Goal: Task Accomplishment & Management: Complete application form

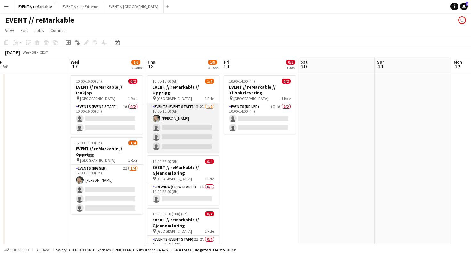
click at [176, 103] on app-card-role "Events (Event Staff) 1I 2A [DATE] 10:00-16:00 (6h) [PERSON_NAME] single-neutral…" at bounding box center [183, 128] width 72 height 50
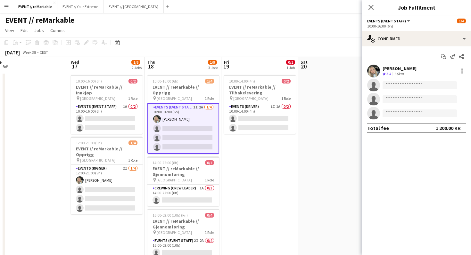
click at [175, 121] on app-card-role "Events (Event Staff) 1I 2A [DATE] 10:00-16:00 (6h) [PERSON_NAME] single-neutral…" at bounding box center [183, 128] width 72 height 51
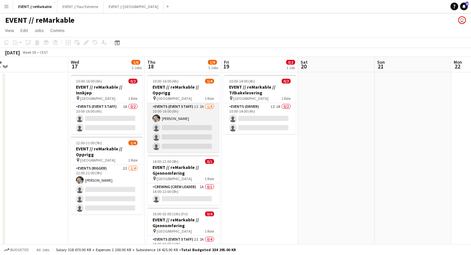
click at [175, 120] on app-card-role "Events (Event Staff) 1I 2A [DATE] 10:00-16:00 (6h) [PERSON_NAME] single-neutral…" at bounding box center [183, 128] width 72 height 50
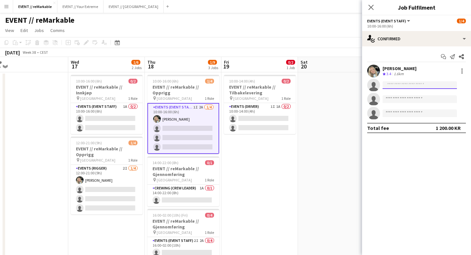
click at [391, 86] on input at bounding box center [420, 85] width 74 height 8
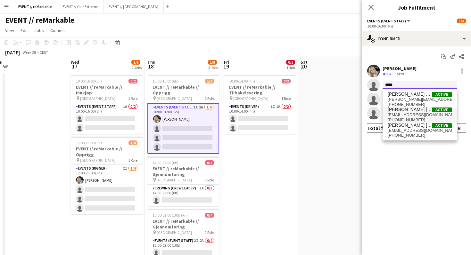
type input "*****"
click at [398, 110] on span "[PERSON_NAME] [PERSON_NAME]" at bounding box center [410, 109] width 44 height 5
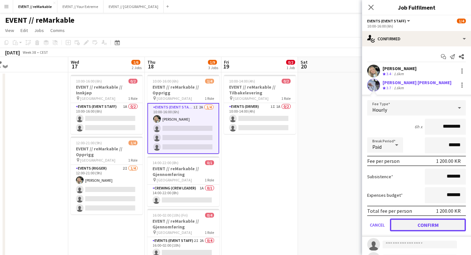
click at [415, 227] on button "Confirm" at bounding box center [428, 225] width 76 height 13
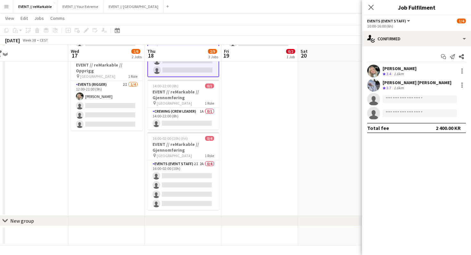
scroll to position [84, 0]
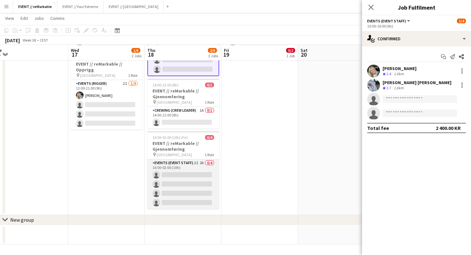
click at [161, 167] on app-card-role "Events (Event Staff) 2I 2A 0/4 16:00-02:00 (10h) single-neutral-actions single-…" at bounding box center [183, 185] width 72 height 50
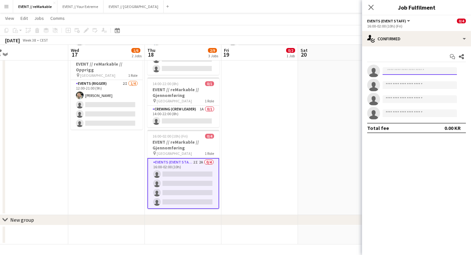
click at [398, 72] on input at bounding box center [420, 71] width 74 height 8
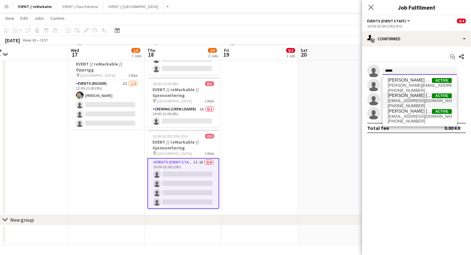
type input "*****"
click at [406, 98] on span "[PERSON_NAME] [PERSON_NAME]" at bounding box center [410, 95] width 44 height 5
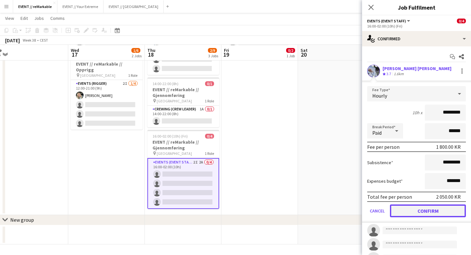
click at [400, 213] on button "Confirm" at bounding box center [428, 211] width 76 height 13
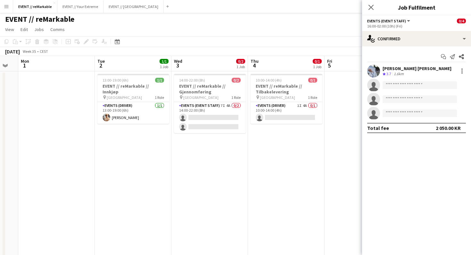
scroll to position [1, 0]
click at [204, 114] on app-card-role "Events (Event Staff) 7I 4A 0/2 14:00-22:00 (8h) single-neutral-actions single-n…" at bounding box center [210, 118] width 72 height 31
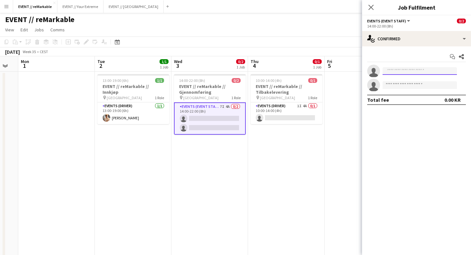
click at [420, 71] on input at bounding box center [420, 71] width 74 height 8
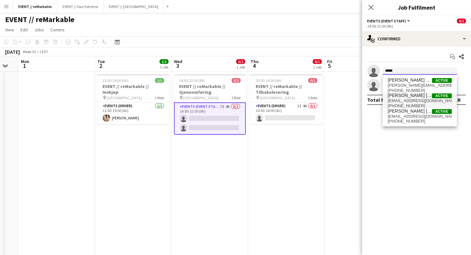
type input "*****"
click at [406, 98] on span "[PERSON_NAME] [PERSON_NAME]" at bounding box center [410, 95] width 44 height 5
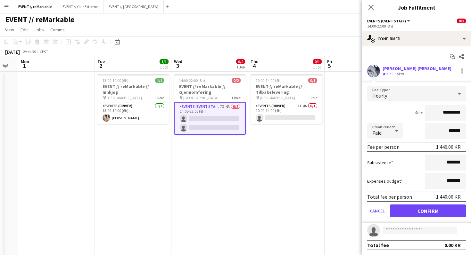
click at [348, 81] on app-date-cell at bounding box center [363, 186] width 77 height 228
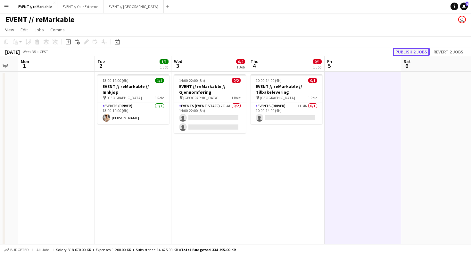
click at [409, 48] on button "Publish 2 jobs" at bounding box center [411, 52] width 37 height 8
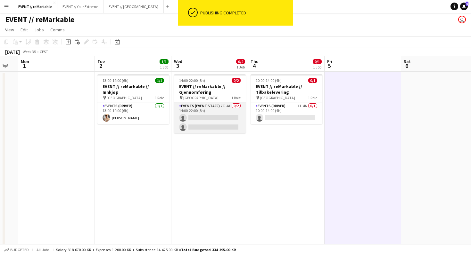
click at [222, 118] on app-card-role "Events (Event Staff) 7I 4A 0/2 14:00-22:00 (8h) single-neutral-actions single-n…" at bounding box center [210, 118] width 72 height 31
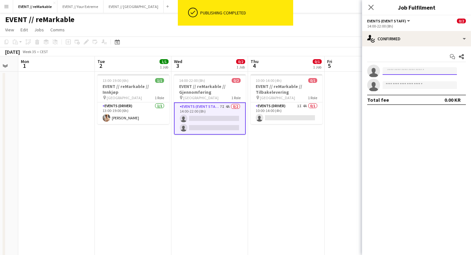
click at [394, 72] on input at bounding box center [420, 71] width 74 height 8
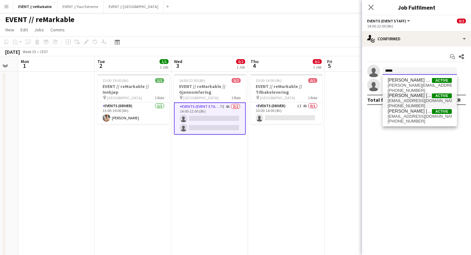
type input "*****"
click at [405, 94] on span "[PERSON_NAME] [PERSON_NAME]" at bounding box center [410, 95] width 44 height 5
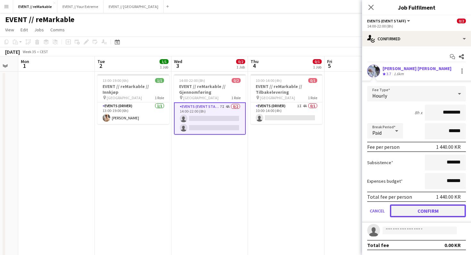
click at [409, 208] on button "Confirm" at bounding box center [428, 211] width 76 height 13
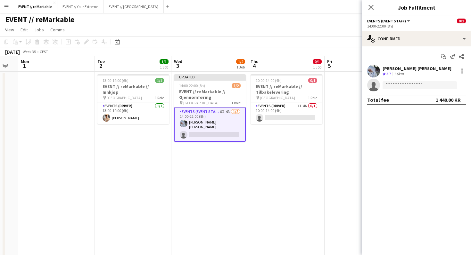
click at [301, 197] on app-date-cell "10:00-14:00 (4h) 0/1 EVENT // reMarkable // Tilbakelevering pin Oslo 1 Role Eve…" at bounding box center [286, 186] width 77 height 228
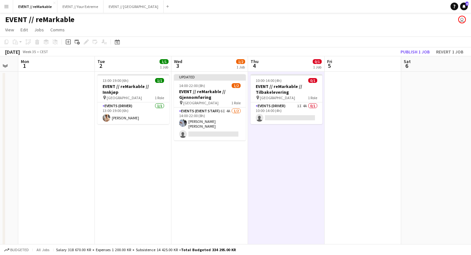
click at [421, 46] on app-toolbar "Copy Paste Paste Command V Paste with crew Command Shift V Paste linked Job [GE…" at bounding box center [235, 42] width 471 height 11
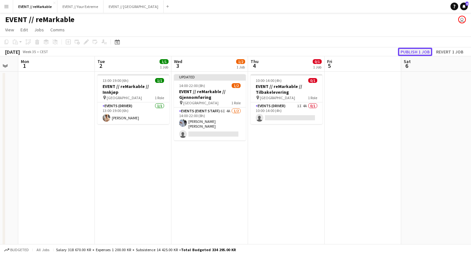
click at [421, 53] on button "Publish 1 job" at bounding box center [415, 52] width 34 height 8
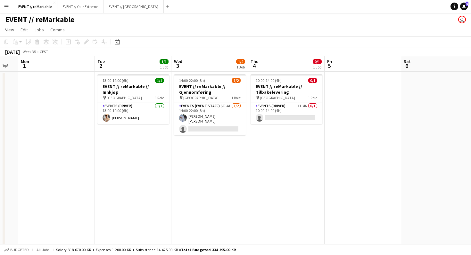
click at [263, 21] on div "EVENT // reMarkable user" at bounding box center [235, 18] width 471 height 12
click at [271, 117] on app-card-role "Events (Driver) 1I 4A 0/1 10:00-14:00 (4h) single-neutral-actions" at bounding box center [287, 114] width 72 height 22
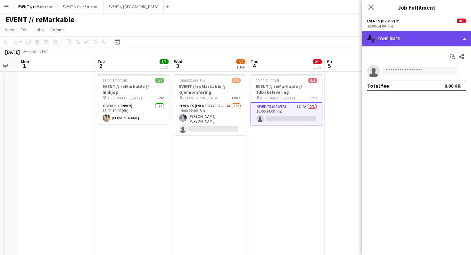
click at [377, 39] on div "single-neutral-actions-check-2 Confirmed" at bounding box center [416, 38] width 109 height 15
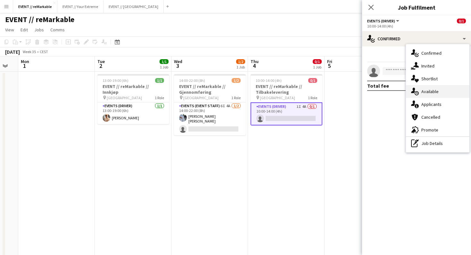
click at [428, 91] on div "single-neutral-actions-upload Available" at bounding box center [437, 91] width 63 height 13
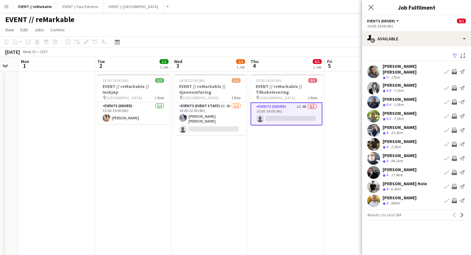
click at [303, 111] on app-card-role "Events (Driver) 1I 4A 0/1 10:00-14:00 (4h) single-neutral-actions" at bounding box center [287, 114] width 72 height 23
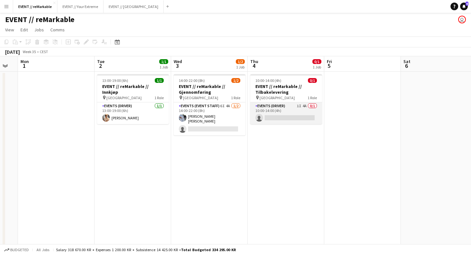
click at [289, 112] on app-card-role "Events (Driver) 1I 4A 0/1 10:00-14:00 (4h) single-neutral-actions" at bounding box center [286, 114] width 72 height 22
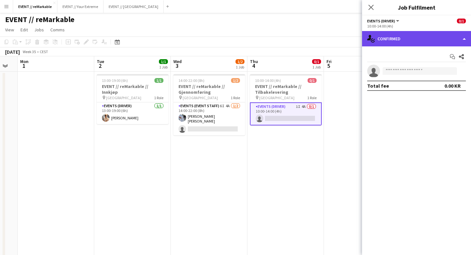
click at [385, 35] on div "single-neutral-actions-check-2 Confirmed" at bounding box center [416, 38] width 109 height 15
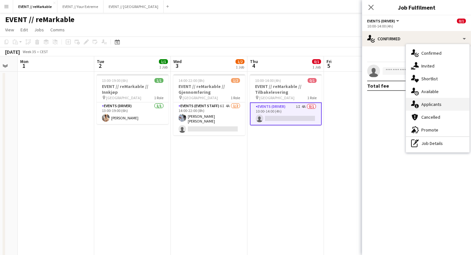
click at [438, 101] on div "single-neutral-actions-information Applicants" at bounding box center [437, 104] width 63 height 13
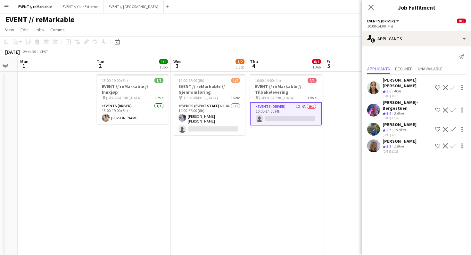
click at [456, 106] on button "Confirm" at bounding box center [453, 110] width 8 height 8
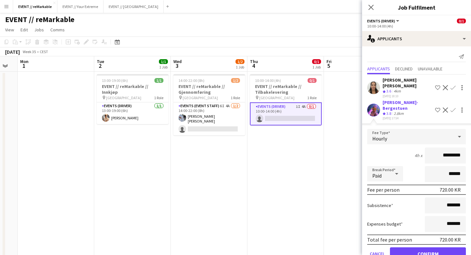
scroll to position [44, 0]
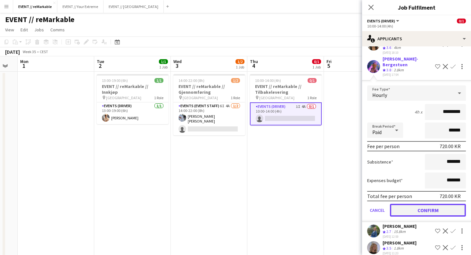
click at [423, 206] on button "Confirm" at bounding box center [428, 210] width 76 height 13
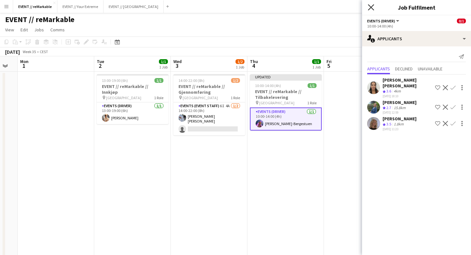
click at [370, 5] on icon "Close pop-in" at bounding box center [371, 7] width 6 height 6
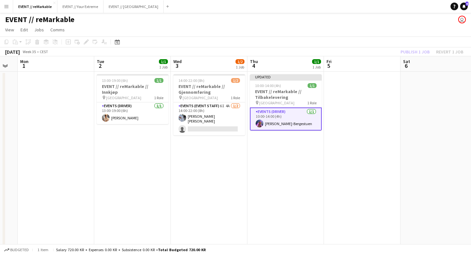
click at [418, 43] on app-toolbar "Copy Paste Paste Command V Paste with crew Command Shift V Paste linked Job [GE…" at bounding box center [235, 42] width 471 height 11
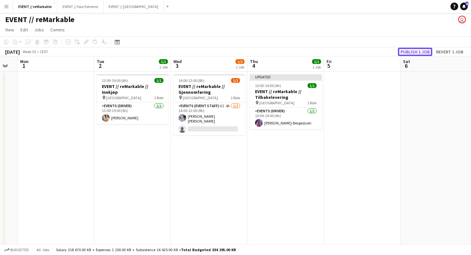
click at [419, 50] on button "Publish 1 job" at bounding box center [415, 52] width 34 height 8
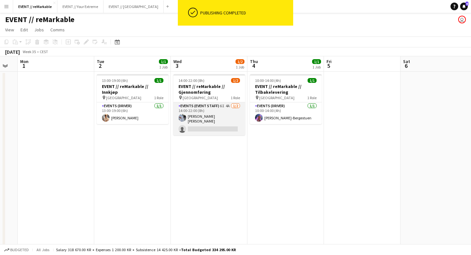
click at [215, 123] on app-card-role "Events (Event Staff) 6I 4A [DATE] 14:00-22:00 (8h) [PERSON_NAME] [PERSON_NAME] …" at bounding box center [209, 119] width 72 height 33
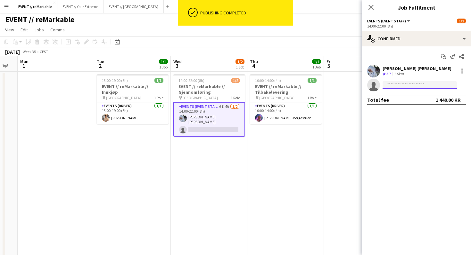
click at [395, 87] on input at bounding box center [420, 85] width 74 height 8
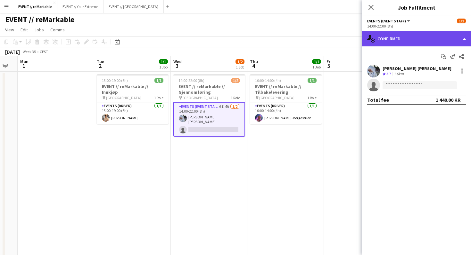
click at [407, 41] on div "single-neutral-actions-check-2 Confirmed" at bounding box center [416, 38] width 109 height 15
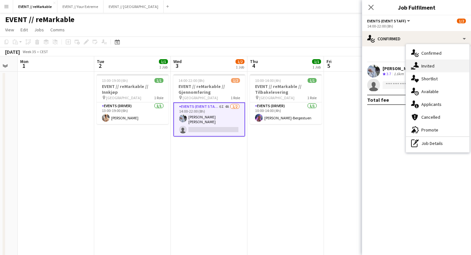
click at [428, 65] on div "single-neutral-actions-share-1 Invited" at bounding box center [437, 66] width 63 height 13
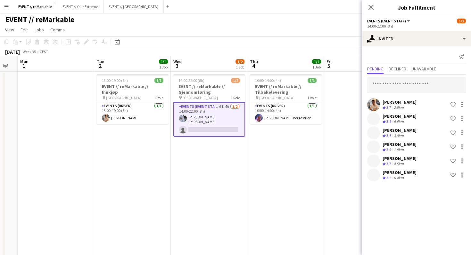
click at [377, 162] on app-user-avatar at bounding box center [373, 161] width 13 height 13
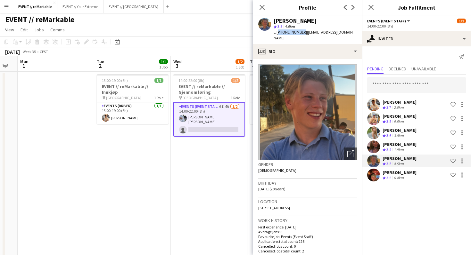
drag, startPoint x: 277, startPoint y: 32, endPoint x: 297, endPoint y: 30, distance: 20.9
click at [297, 31] on span "t. [PHONE_NUMBER]" at bounding box center [290, 32] width 33 height 5
copy span "[PHONE_NUMBER]"
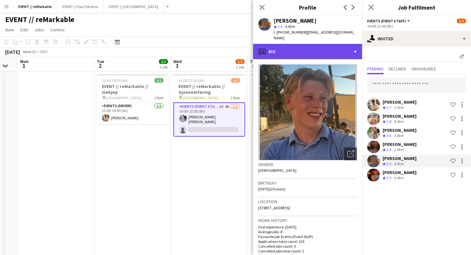
click at [276, 50] on div "profile Bio" at bounding box center [307, 51] width 109 height 15
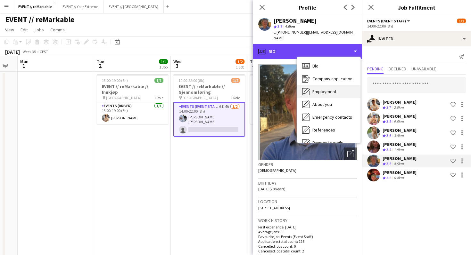
scroll to position [60, 0]
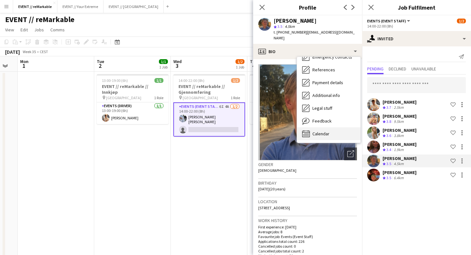
click at [319, 133] on span "Calendar" at bounding box center [320, 134] width 17 height 6
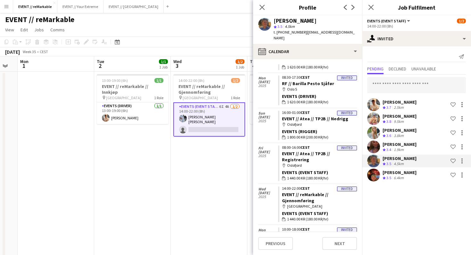
scroll to position [275, 0]
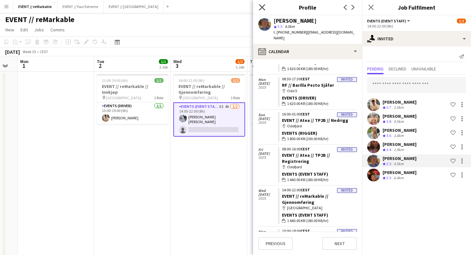
click at [263, 7] on icon "Close pop-in" at bounding box center [262, 7] width 6 height 6
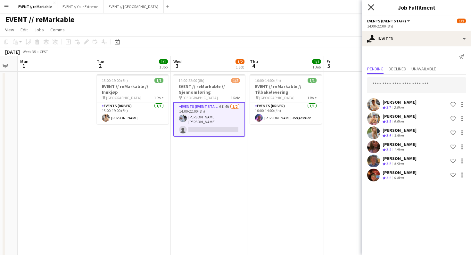
click at [371, 4] on icon "Close pop-in" at bounding box center [371, 7] width 6 height 6
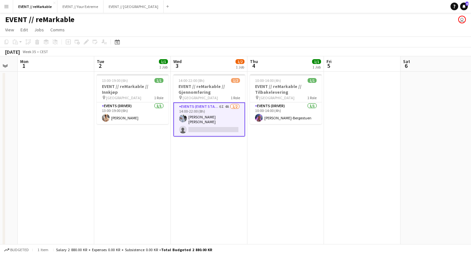
click at [235, 33] on app-page-menu "View Day view expanded Day view collapsed Month view Date picker Jump to [DATE]…" at bounding box center [235, 30] width 471 height 12
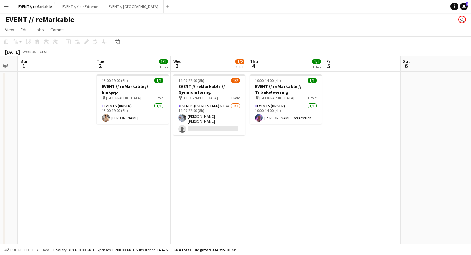
click at [9, 6] on app-icon "Menu" at bounding box center [6, 6] width 5 height 5
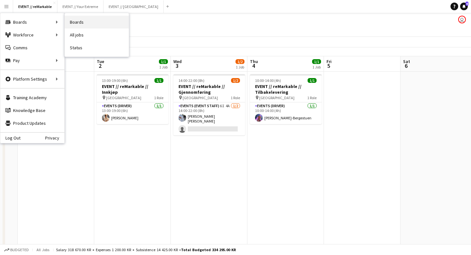
click at [73, 21] on link "Boards" at bounding box center [97, 22] width 64 height 13
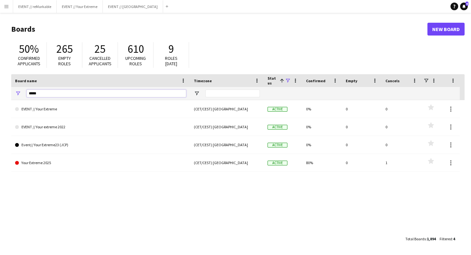
click at [53, 96] on input "****" at bounding box center [107, 94] width 160 height 8
type input "*"
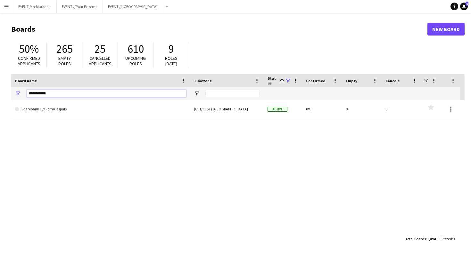
type input "**********"
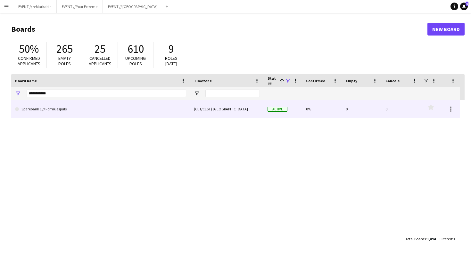
click at [51, 109] on link "Sparebank 1 // Formuespuls" at bounding box center [100, 109] width 171 height 18
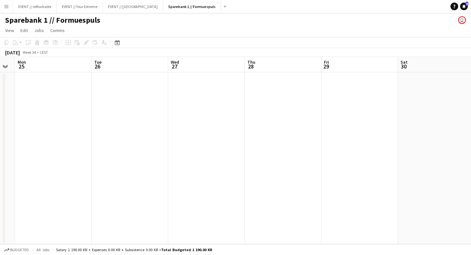
scroll to position [0, 220]
click at [195, 62] on app-board-header-date "Wed 27" at bounding box center [201, 64] width 77 height 15
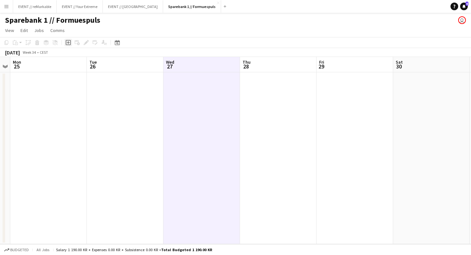
click at [70, 42] on icon "Add job" at bounding box center [68, 42] width 5 height 5
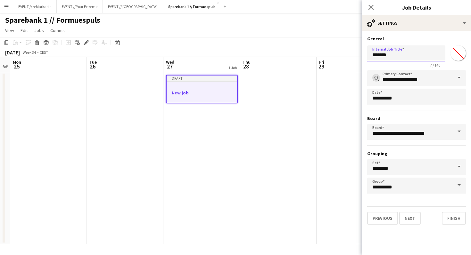
drag, startPoint x: 392, startPoint y: 56, endPoint x: 356, endPoint y: 52, distance: 36.4
click at [356, 54] on body "Menu Boards Boards Boards All jobs Status Workforce Workforce My Workforce Recr…" at bounding box center [235, 127] width 471 height 255
type input "**********"
click at [410, 220] on button "Next" at bounding box center [409, 218] width 21 height 13
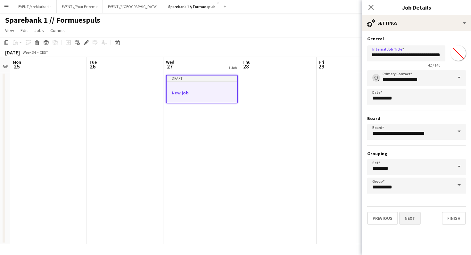
scroll to position [0, 0]
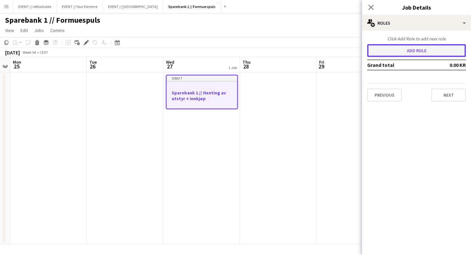
click at [414, 51] on button "Add role" at bounding box center [416, 50] width 99 height 13
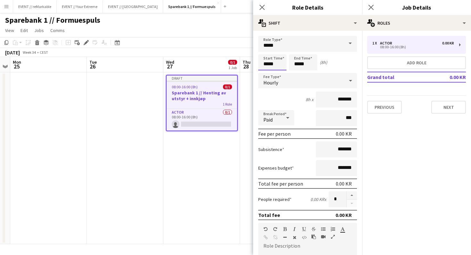
click at [279, 63] on input "*****" at bounding box center [272, 62] width 28 height 16
click at [269, 74] on div at bounding box center [266, 73] width 13 height 6
click at [267, 51] on div at bounding box center [266, 51] width 13 height 6
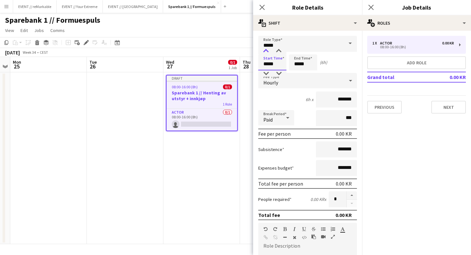
click at [267, 51] on div at bounding box center [266, 51] width 13 height 6
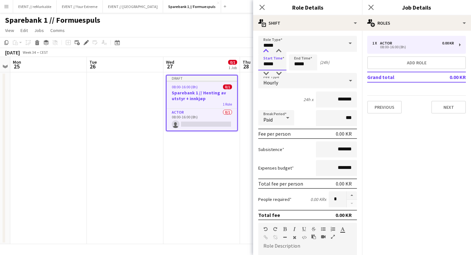
click at [267, 51] on div at bounding box center [266, 51] width 13 height 6
click at [300, 63] on input "*****" at bounding box center [303, 62] width 28 height 16
click at [268, 63] on input "*****" at bounding box center [272, 62] width 28 height 16
type input "*****"
click at [268, 51] on div at bounding box center [266, 51] width 13 height 6
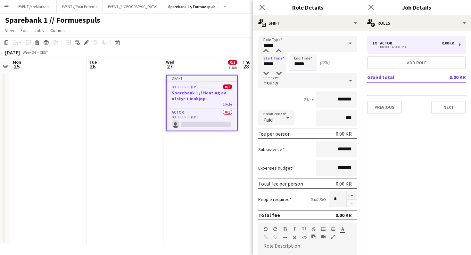
click at [298, 63] on input "*****" at bounding box center [303, 62] width 28 height 16
click at [298, 73] on div at bounding box center [296, 73] width 13 height 6
click at [298, 53] on div at bounding box center [296, 51] width 13 height 6
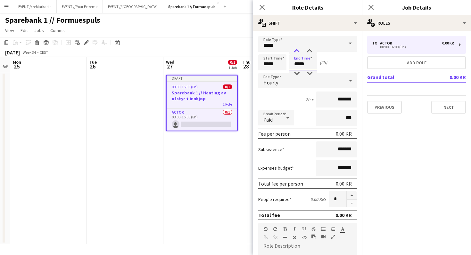
click at [298, 52] on div at bounding box center [296, 51] width 13 height 6
type input "*****"
click at [332, 59] on div "Start Time ***** End Time ***** (3h)" at bounding box center [307, 62] width 99 height 16
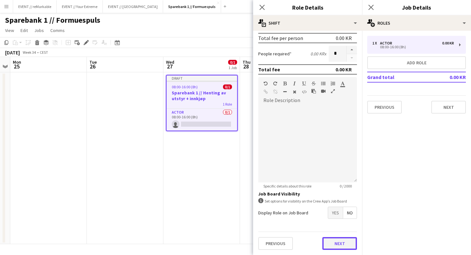
click at [337, 243] on button "Next" at bounding box center [339, 243] width 35 height 13
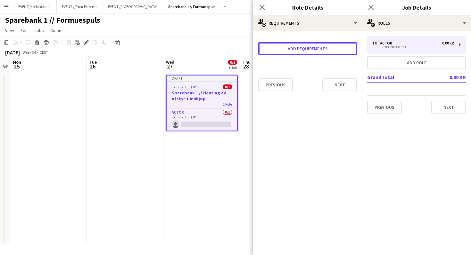
drag, startPoint x: 312, startPoint y: 44, endPoint x: 311, endPoint y: 107, distance: 62.8
click at [311, 62] on form "Add requirements Previous Next" at bounding box center [307, 66] width 109 height 61
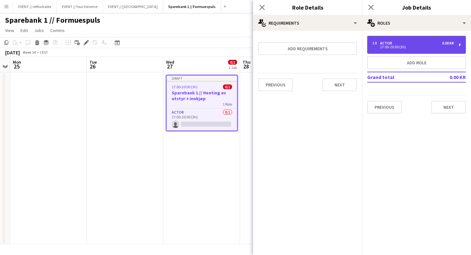
click at [383, 42] on div "Actor" at bounding box center [387, 43] width 15 height 4
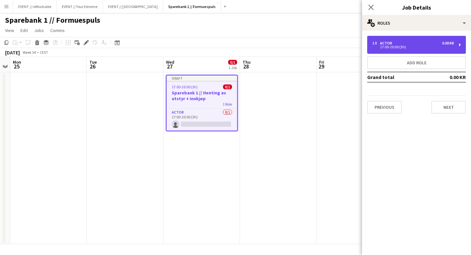
click at [383, 42] on div "Actor" at bounding box center [387, 43] width 15 height 4
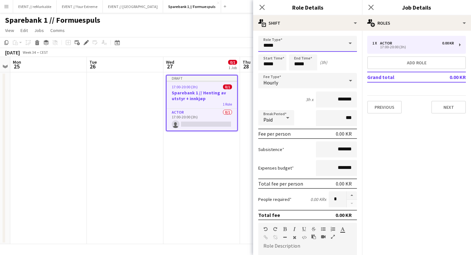
click at [334, 40] on input "*****" at bounding box center [307, 44] width 99 height 16
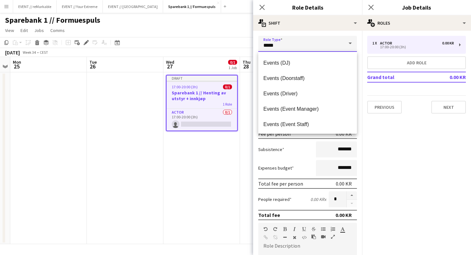
scroll to position [126, 0]
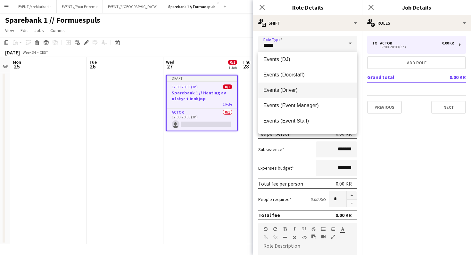
click at [303, 90] on span "Events (Driver)" at bounding box center [307, 90] width 88 height 6
type input "**********"
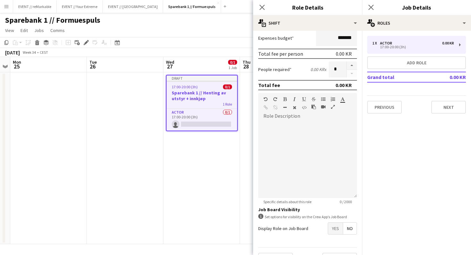
scroll to position [0, 0]
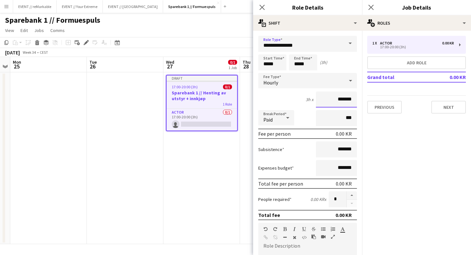
click at [333, 101] on input "*******" at bounding box center [336, 100] width 41 height 16
type input "*********"
click at [307, 118] on div "Break Period Paid ***" at bounding box center [307, 118] width 99 height 16
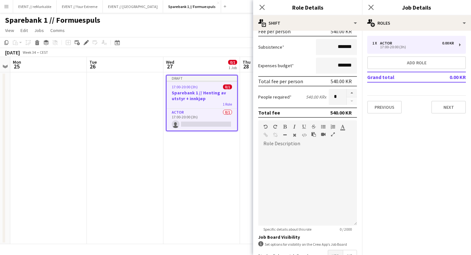
scroll to position [146, 0]
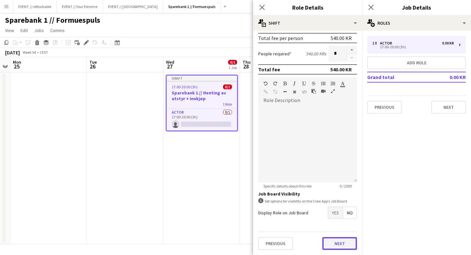
click at [340, 246] on button "Next" at bounding box center [339, 243] width 35 height 13
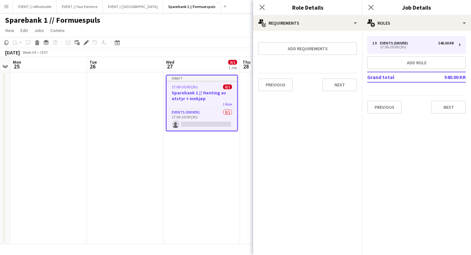
scroll to position [0, 0]
click at [338, 88] on button "Next" at bounding box center [339, 85] width 35 height 13
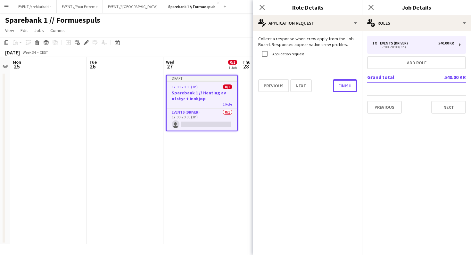
click at [338, 88] on button "Finish" at bounding box center [345, 85] width 24 height 13
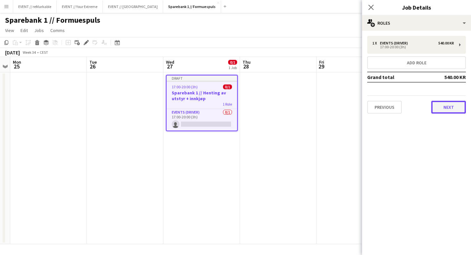
click at [440, 105] on button "Next" at bounding box center [448, 107] width 35 height 13
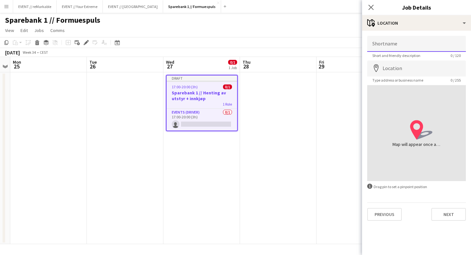
click at [413, 48] on input "Shortname" at bounding box center [416, 44] width 99 height 16
type input "****"
click at [401, 65] on input "Location" at bounding box center [416, 69] width 99 height 16
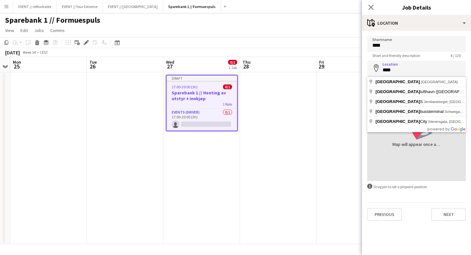
type input "**********"
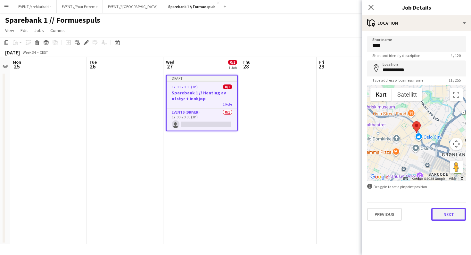
click at [439, 214] on button "Next" at bounding box center [448, 214] width 35 height 13
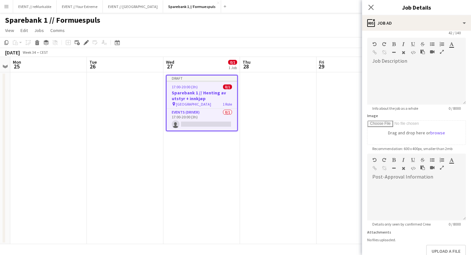
scroll to position [61, 0]
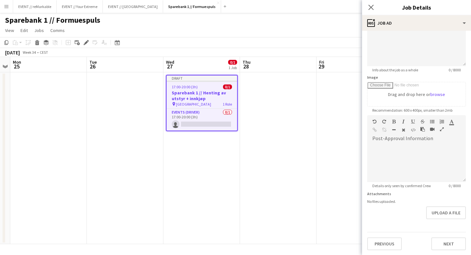
click at [451, 253] on div "**********" at bounding box center [416, 113] width 109 height 286
click at [451, 249] on button "Next" at bounding box center [448, 244] width 35 height 13
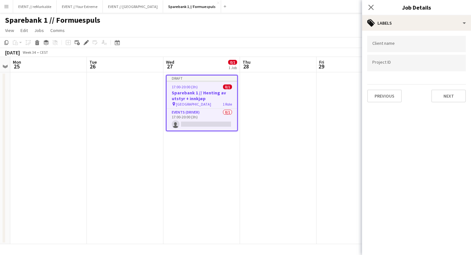
scroll to position [0, 0]
click at [405, 46] on input "Type to search client labels..." at bounding box center [416, 46] width 88 height 6
type input "**********"
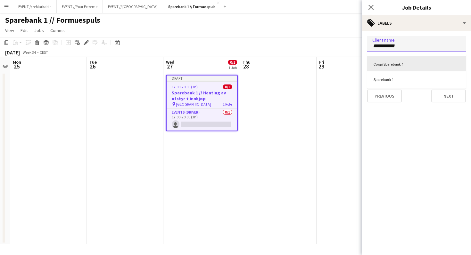
click at [403, 81] on div "Sparebank 1" at bounding box center [416, 78] width 99 height 15
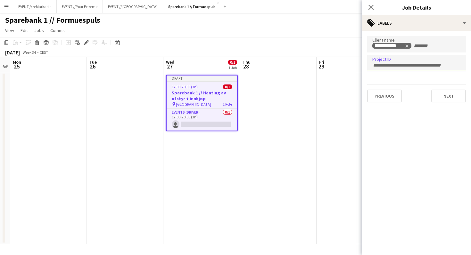
click at [400, 67] on div at bounding box center [416, 63] width 99 height 16
type input "******"
click at [409, 89] on div "Previous Next" at bounding box center [416, 93] width 99 height 18
click at [407, 65] on input "******" at bounding box center [416, 65] width 88 height 6
click at [454, 96] on button "Next" at bounding box center [448, 96] width 35 height 13
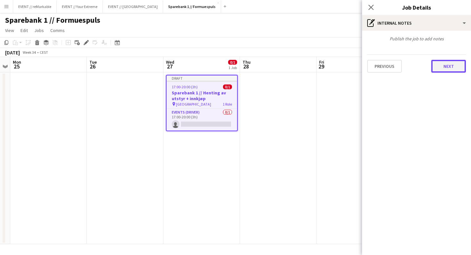
click at [444, 69] on button "Next" at bounding box center [448, 66] width 35 height 13
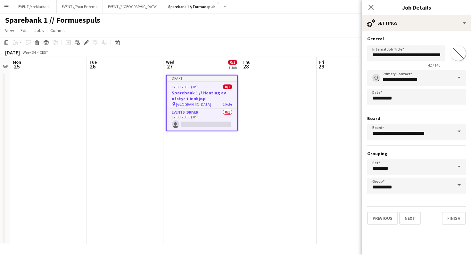
click at [340, 193] on app-date-cell at bounding box center [355, 158] width 77 height 172
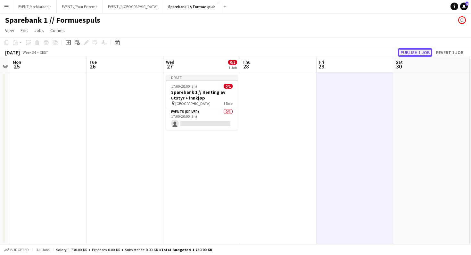
click at [408, 50] on button "Publish 1 job" at bounding box center [415, 52] width 34 height 8
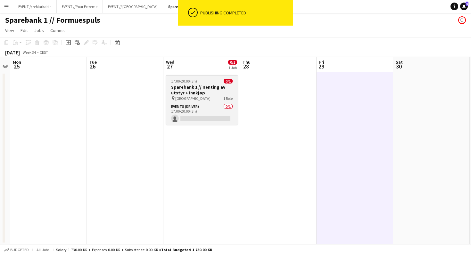
click at [195, 98] on div "pin Oslo 1 Role" at bounding box center [202, 98] width 72 height 5
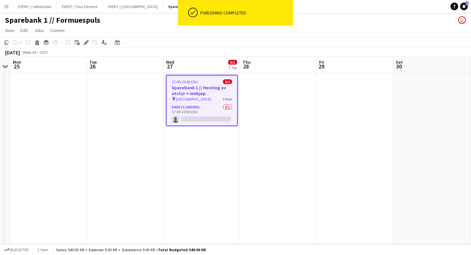
click at [264, 91] on app-date-cell at bounding box center [278, 158] width 77 height 172
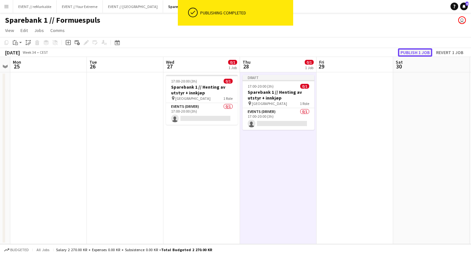
click at [407, 50] on button "Publish 1 job" at bounding box center [415, 52] width 34 height 8
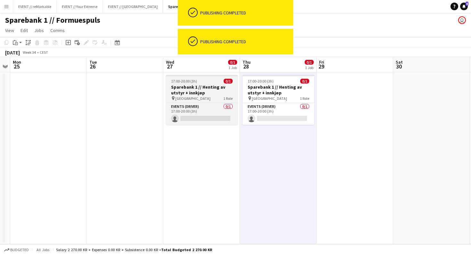
click at [200, 86] on h3 "Sparebank 1 // Henting av utstyr + innkjøp" at bounding box center [202, 90] width 72 height 12
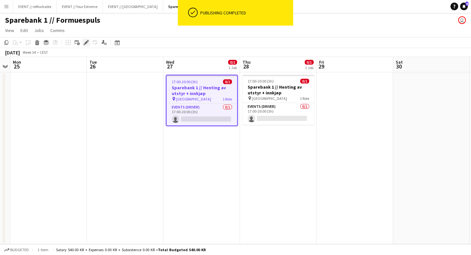
click at [86, 45] on icon "Edit" at bounding box center [86, 42] width 5 height 5
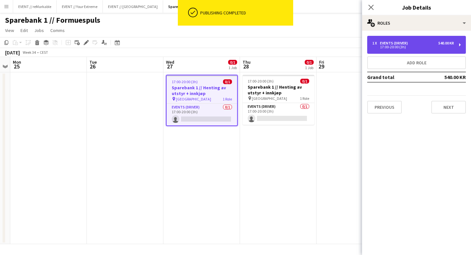
click at [387, 43] on div "Events (Driver)" at bounding box center [395, 43] width 30 height 4
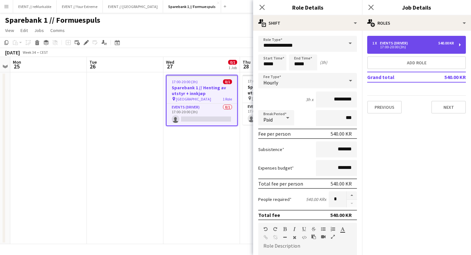
click at [387, 43] on div "Events (Driver)" at bounding box center [395, 43] width 30 height 4
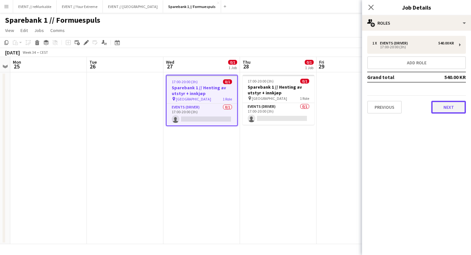
click at [452, 104] on button "Next" at bounding box center [448, 107] width 35 height 13
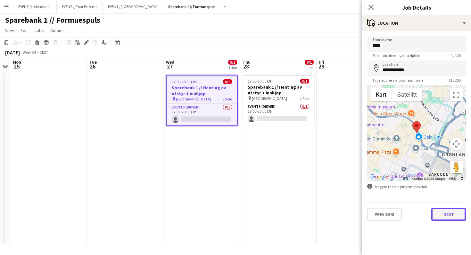
click at [452, 214] on button "Next" at bounding box center [448, 214] width 35 height 13
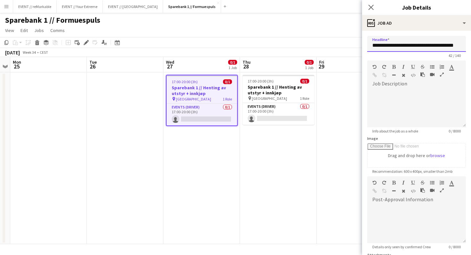
click at [373, 46] on input "**********" at bounding box center [416, 44] width 99 height 16
drag, startPoint x: 372, startPoint y: 45, endPoint x: 391, endPoint y: 46, distance: 19.3
click at [391, 46] on input "**********" at bounding box center [416, 44] width 99 height 16
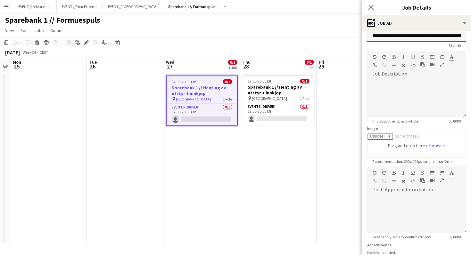
scroll to position [61, 0]
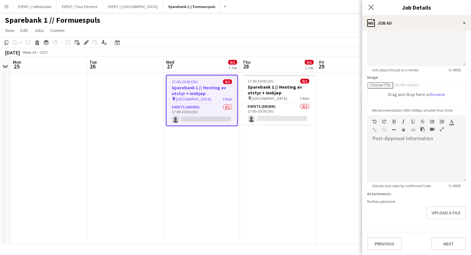
type input "**********"
click at [458, 236] on div "Previous Next" at bounding box center [416, 241] width 99 height 18
click at [457, 243] on button "Next" at bounding box center [448, 244] width 35 height 13
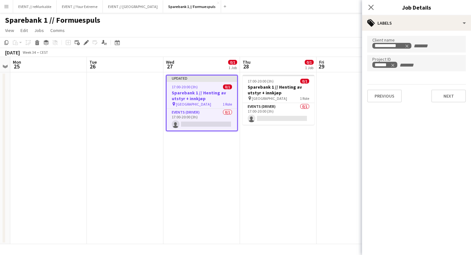
click at [310, 185] on app-date-cell "17:00-20:00 (3h) 0/1 Sparebank 1 // Henting av utstyr + innkjøp pin Oslo 1 Role…" at bounding box center [278, 158] width 77 height 172
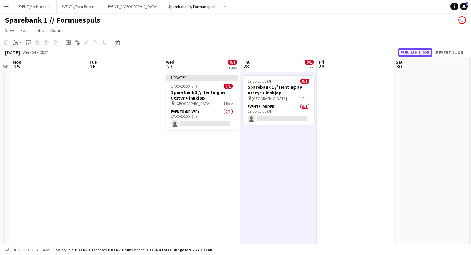
click at [421, 50] on button "Publish 1 job" at bounding box center [415, 52] width 34 height 8
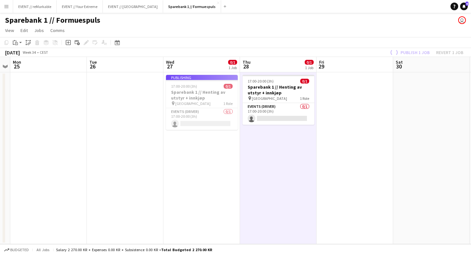
click at [220, 90] on app-job-card "Publishing 17:00-20:00 (3h) 0/1 Sparebank 1 // Henting av utstyr + innkjøp pin …" at bounding box center [202, 102] width 72 height 55
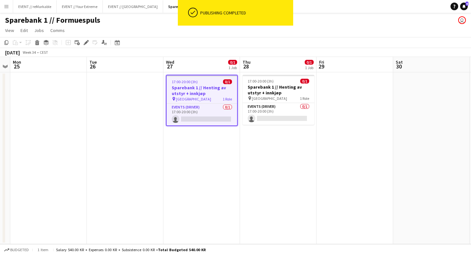
click at [218, 90] on h3 "Sparebank 1 // Henting av utstyr + innkjøp" at bounding box center [202, 91] width 70 height 12
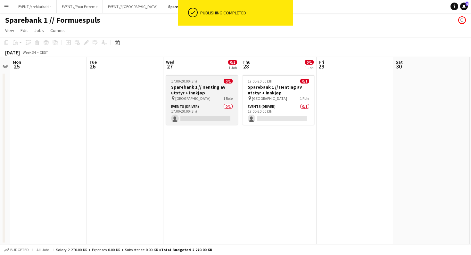
click at [214, 90] on h3 "Sparebank 1 // Henting av utstyr + innkjøp" at bounding box center [202, 90] width 72 height 12
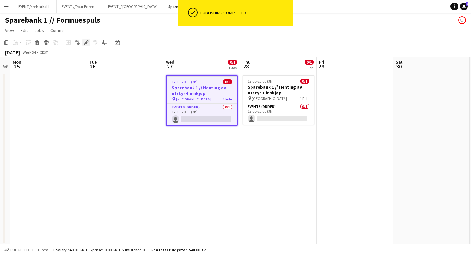
click at [87, 41] on icon "Edit" at bounding box center [86, 42] width 5 height 5
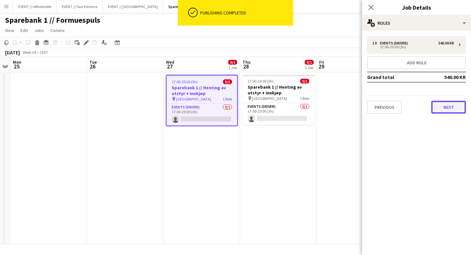
click at [442, 109] on button "Next" at bounding box center [448, 107] width 35 height 13
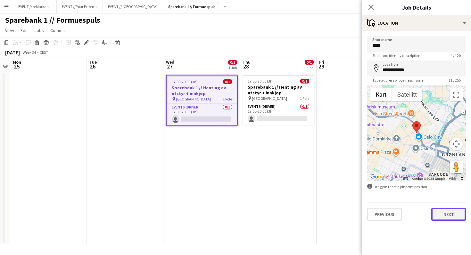
click at [458, 216] on button "Next" at bounding box center [448, 214] width 35 height 13
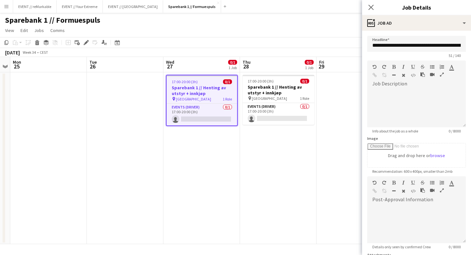
scroll to position [61, 0]
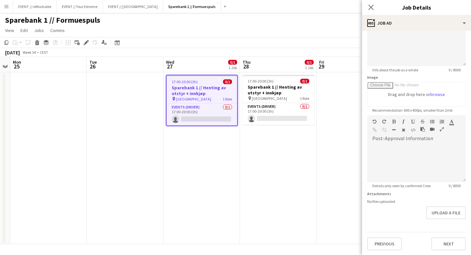
click at [450, 251] on div "**********" at bounding box center [416, 113] width 109 height 286
click at [442, 249] on button "Next" at bounding box center [448, 244] width 35 height 13
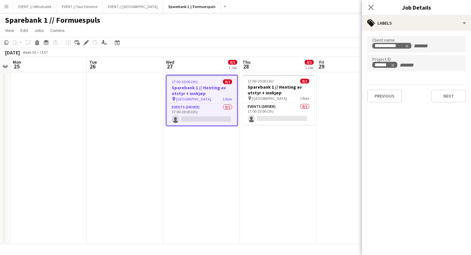
scroll to position [0, 0]
click at [449, 96] on button "Next" at bounding box center [448, 96] width 35 height 13
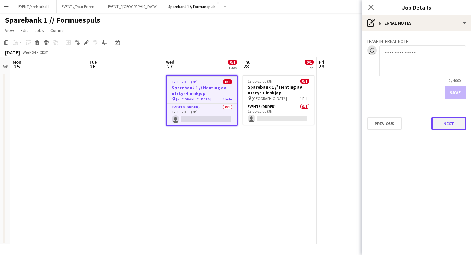
click at [461, 128] on button "Next" at bounding box center [448, 123] width 35 height 13
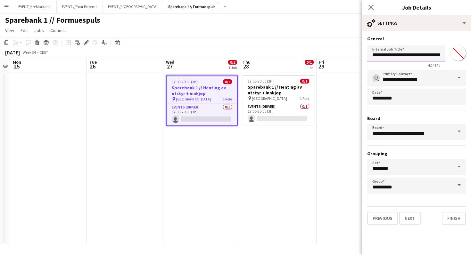
click at [372, 54] on input "**********" at bounding box center [406, 54] width 78 height 16
paste input "********"
type input "**********"
click at [453, 218] on button "Finish" at bounding box center [454, 218] width 24 height 13
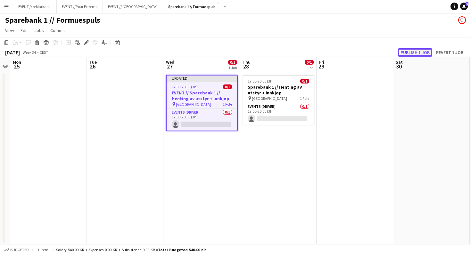
click at [417, 50] on button "Publish 1 job" at bounding box center [415, 52] width 34 height 8
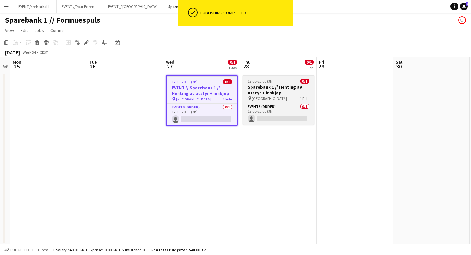
click at [287, 88] on h3 "Sparebank 1 // Henting av utstyr + innkjøp" at bounding box center [279, 90] width 72 height 12
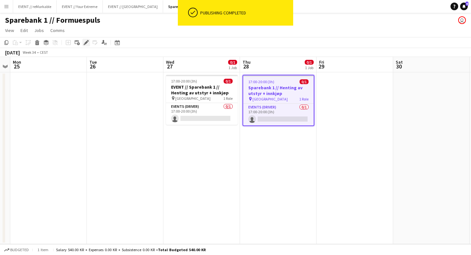
click at [86, 40] on icon "Edit" at bounding box center [86, 42] width 5 height 5
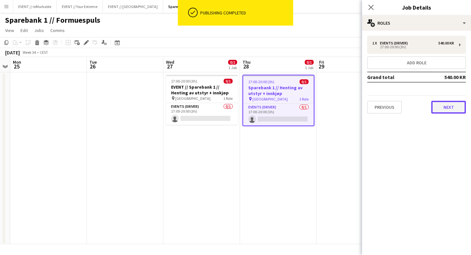
click at [438, 101] on button "Next" at bounding box center [448, 107] width 35 height 13
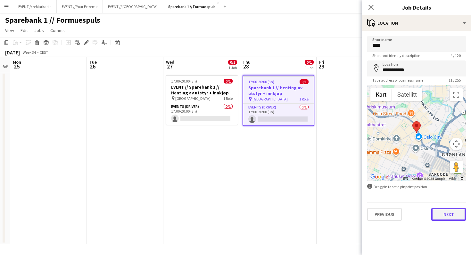
click at [443, 216] on button "Next" at bounding box center [448, 214] width 35 height 13
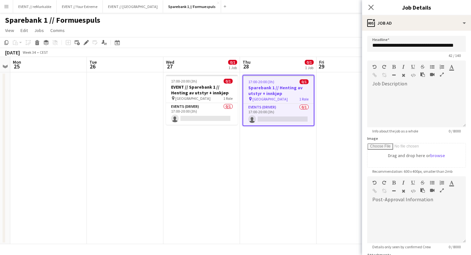
scroll to position [3, 0]
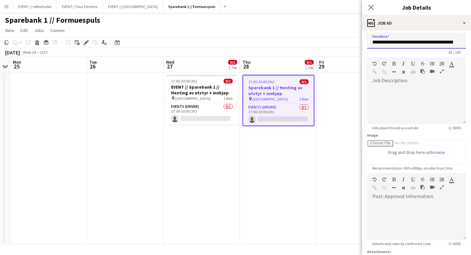
click at [373, 44] on input "**********" at bounding box center [416, 41] width 99 height 16
paste input "********"
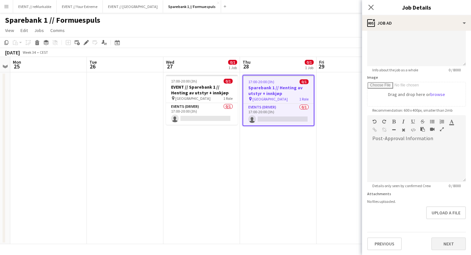
type input "**********"
click at [456, 238] on button "Next" at bounding box center [448, 244] width 35 height 13
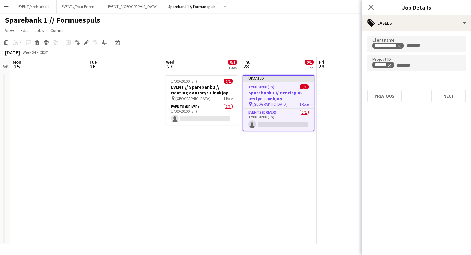
type input "*******"
click at [448, 100] on button "Next" at bounding box center [448, 96] width 35 height 13
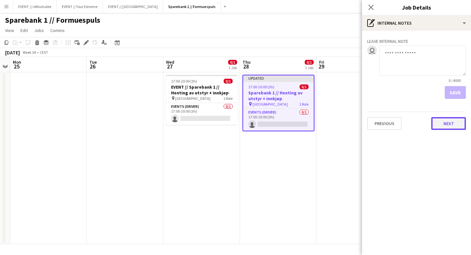
click at [448, 124] on button "Next" at bounding box center [448, 123] width 35 height 13
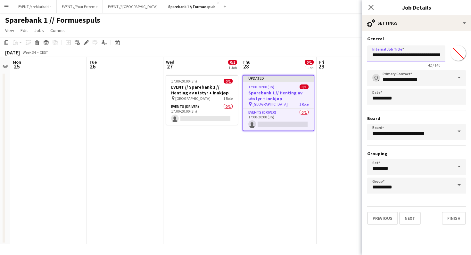
click at [371, 55] on input "**********" at bounding box center [406, 54] width 78 height 16
paste input "********"
type input "**********"
click at [454, 221] on button "Finish" at bounding box center [454, 218] width 24 height 13
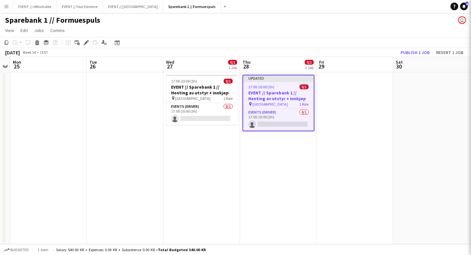
click at [370, 187] on app-date-cell at bounding box center [355, 158] width 77 height 172
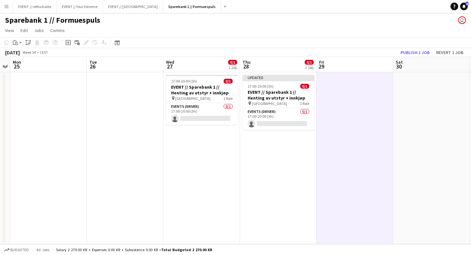
click at [427, 46] on app-toolbar "Copy Paste Paste Command V Paste with crew Command Shift V Paste linked Job [GE…" at bounding box center [235, 42] width 471 height 11
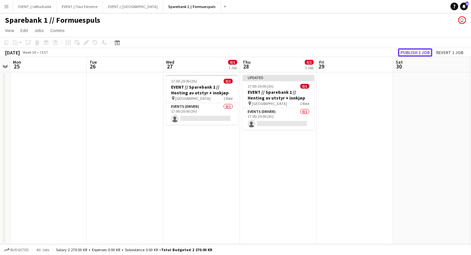
click at [427, 50] on button "Publish 1 job" at bounding box center [415, 52] width 34 height 8
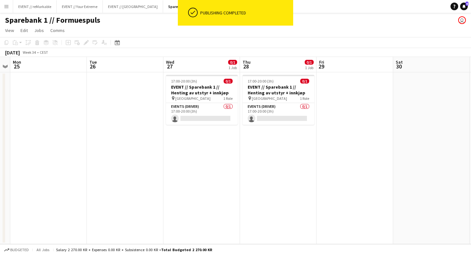
click at [390, 18] on div "Sparebank 1 // Formuespuls user" at bounding box center [235, 19] width 471 height 12
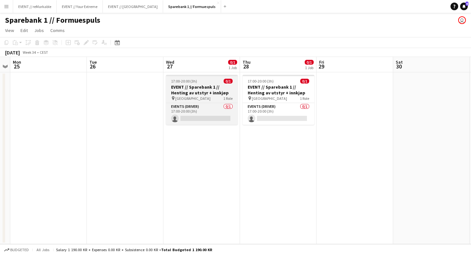
click at [222, 100] on div "pin Oslo 1 Role" at bounding box center [202, 98] width 72 height 5
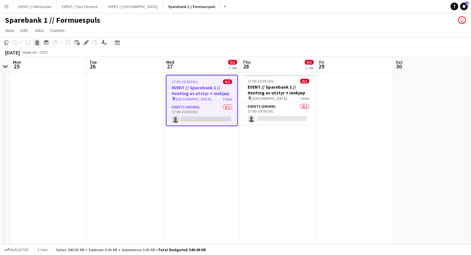
click at [37, 45] on icon at bounding box center [38, 43] width 4 height 3
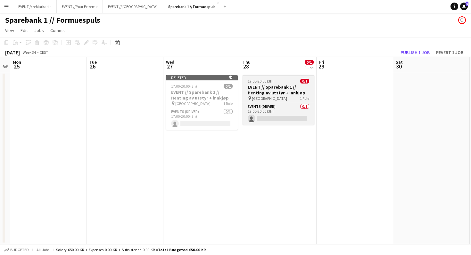
click at [268, 88] on h3 "EVENT // Sparebank 1 // Henting av utstyr + innkjøp" at bounding box center [279, 90] width 72 height 12
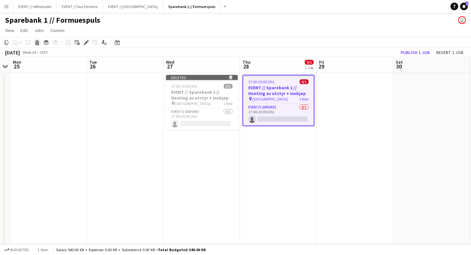
click at [39, 44] on icon at bounding box center [38, 43] width 4 height 3
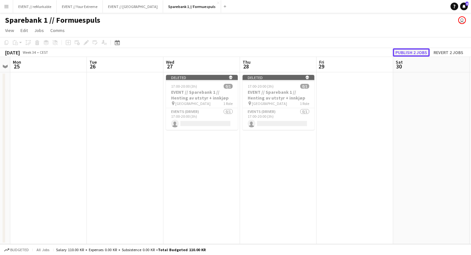
click at [399, 52] on button "Publish 2 jobs" at bounding box center [411, 52] width 37 height 8
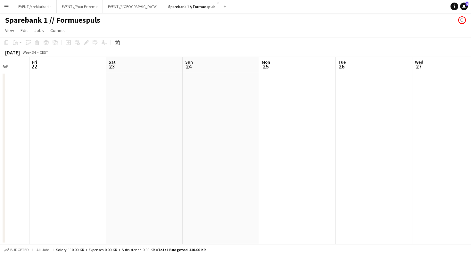
scroll to position [0, 178]
click at [217, 2] on app-icon "Close" at bounding box center [218, 3] width 3 height 3
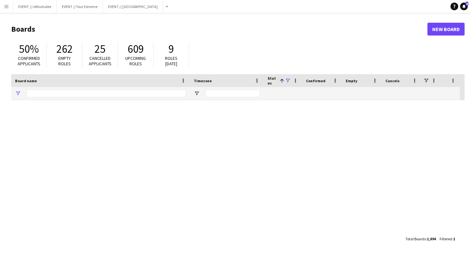
type input "**********"
click at [39, 6] on button "EVENT // reMarkable Close" at bounding box center [35, 6] width 44 height 12
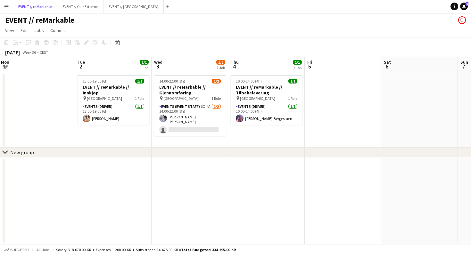
scroll to position [0, 146]
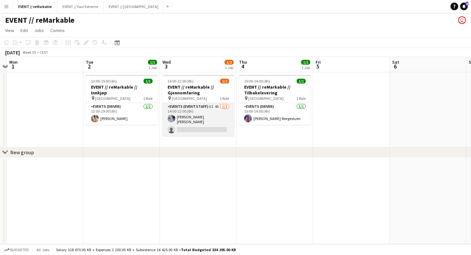
click at [201, 123] on app-card-role "Events (Event Staff) 6I 4A [DATE] 14:00-22:00 (8h) [PERSON_NAME] [PERSON_NAME] …" at bounding box center [198, 119] width 72 height 33
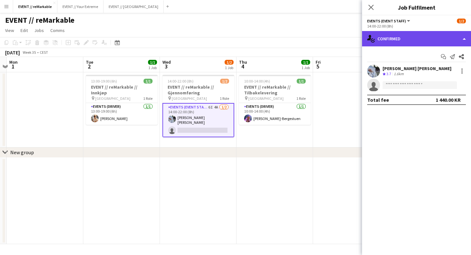
click at [392, 41] on div "single-neutral-actions-check-2 Confirmed" at bounding box center [416, 38] width 109 height 15
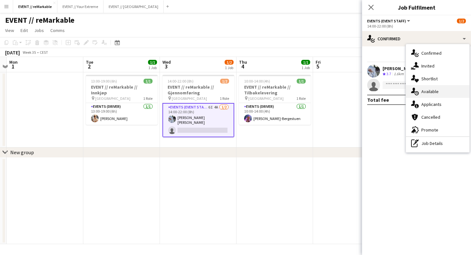
click at [427, 91] on div "single-neutral-actions-upload Available" at bounding box center [437, 91] width 63 height 13
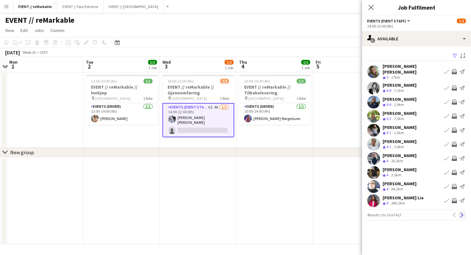
click at [461, 213] on app-icon "Next" at bounding box center [462, 215] width 4 height 4
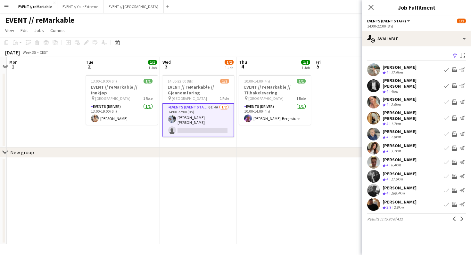
click at [461, 217] on app-icon "Next" at bounding box center [462, 219] width 4 height 4
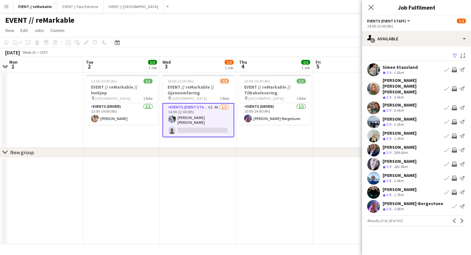
click at [461, 217] on button "Next" at bounding box center [462, 221] width 8 height 8
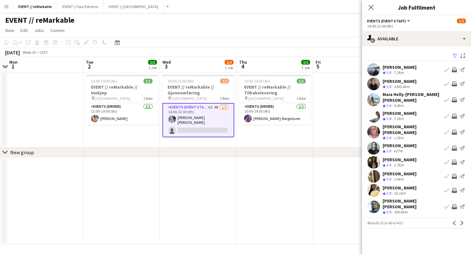
click at [461, 221] on app-icon "Next" at bounding box center [462, 223] width 4 height 4
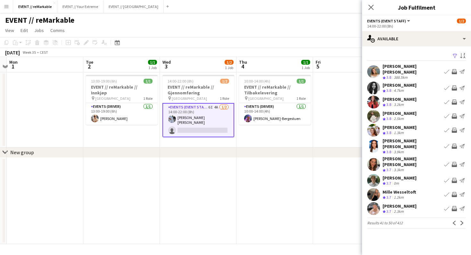
click at [461, 221] on app-icon "Next" at bounding box center [462, 223] width 4 height 4
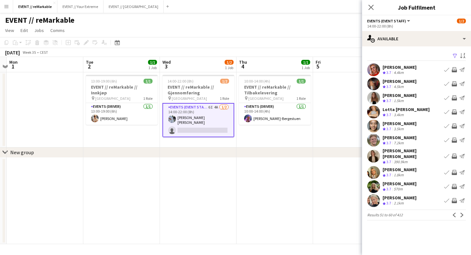
click at [461, 213] on app-icon "Next" at bounding box center [462, 215] width 4 height 4
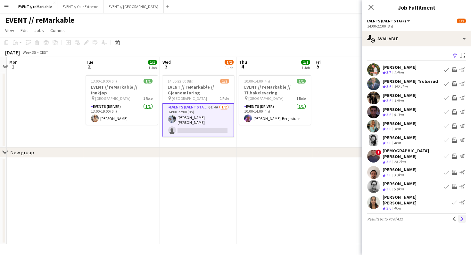
click at [461, 217] on app-icon "Next" at bounding box center [462, 219] width 4 height 4
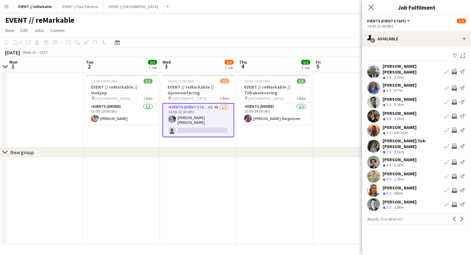
click at [372, 82] on app-user-avatar at bounding box center [373, 88] width 13 height 13
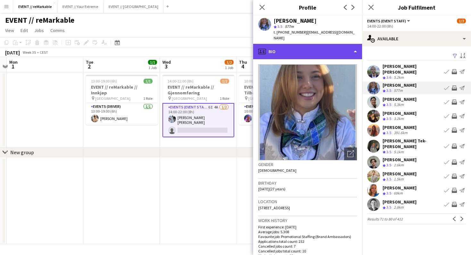
click at [332, 45] on div "profile Bio" at bounding box center [307, 51] width 109 height 15
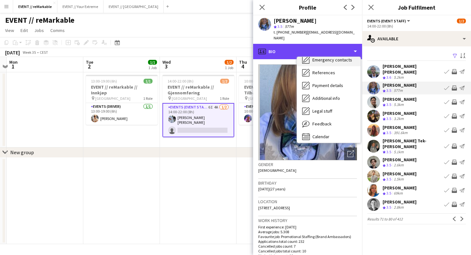
scroll to position [60, 0]
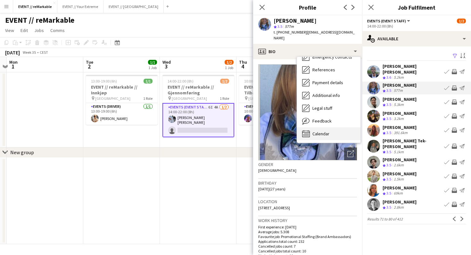
click at [330, 128] on div "Calendar Calendar" at bounding box center [328, 134] width 63 height 13
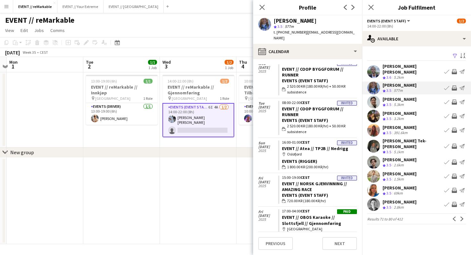
scroll to position [163, 0]
drag, startPoint x: 277, startPoint y: 33, endPoint x: 297, endPoint y: 32, distance: 20.2
click at [297, 32] on span "t. [PHONE_NUMBER]" at bounding box center [290, 32] width 33 height 5
copy span "[PHONE_NUMBER]"
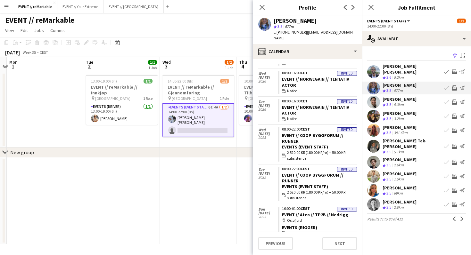
scroll to position [91, 0]
